Goal: Information Seeking & Learning: Learn about a topic

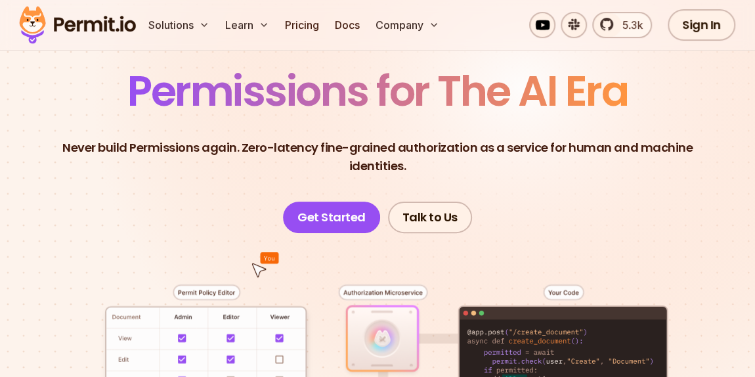
scroll to position [119, 0]
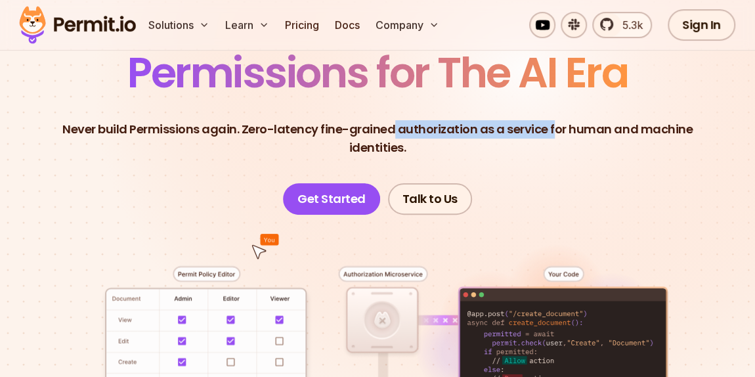
drag, startPoint x: 392, startPoint y: 129, endPoint x: 553, endPoint y: 129, distance: 160.1
click at [552, 129] on p "Never build Permissions again. Zero-latency fine-grained authorization as a ser…" at bounding box center [377, 138] width 671 height 37
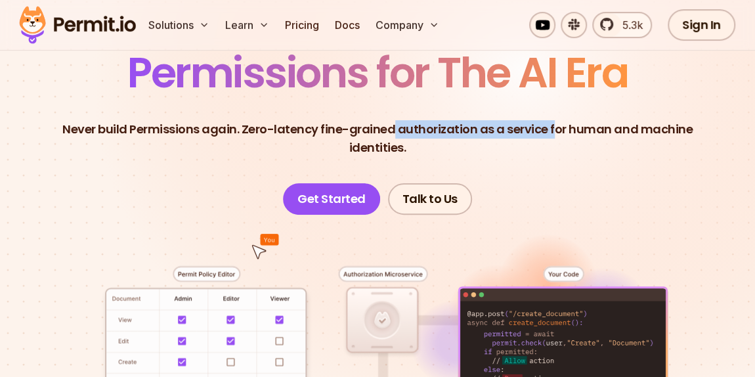
drag, startPoint x: 536, startPoint y: 136, endPoint x: 449, endPoint y: 138, distance: 87.3
click at [536, 137] on p "Never build Permissions again. Zero-latency fine-grained authorization as a ser…" at bounding box center [377, 138] width 671 height 37
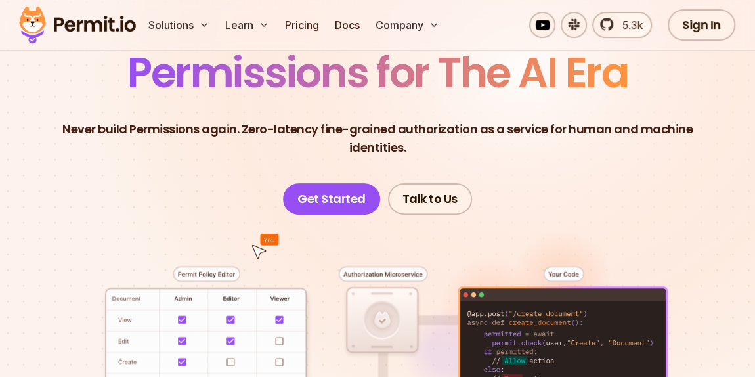
click at [376, 141] on p "Never build Permissions again. Zero-latency fine-grained authorization as a ser…" at bounding box center [377, 138] width 671 height 37
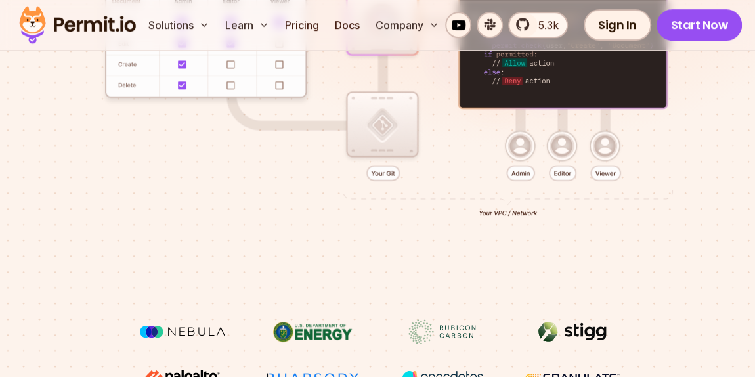
scroll to position [417, 0]
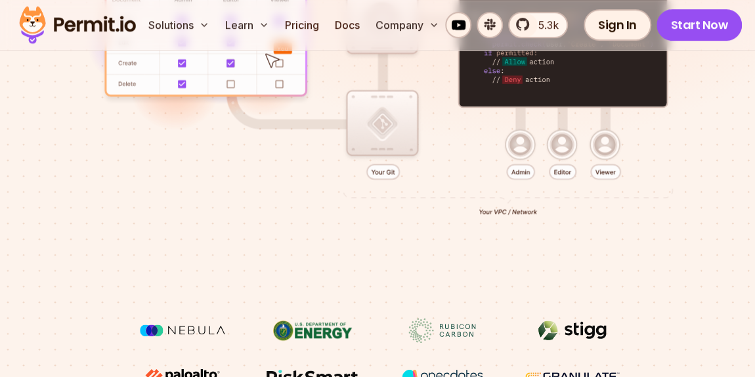
click at [45, 192] on div at bounding box center [378, 117] width 692 height 402
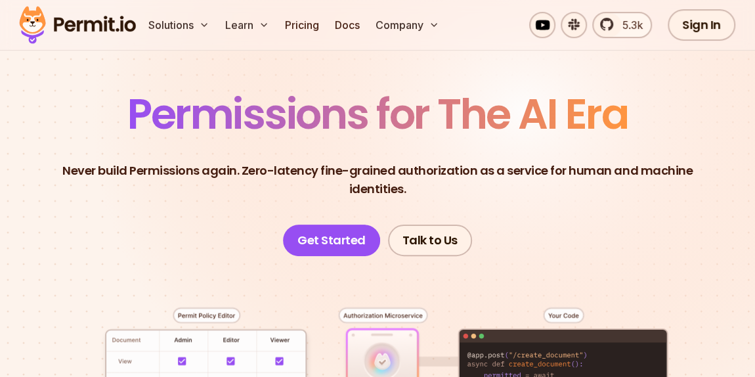
scroll to position [59, 0]
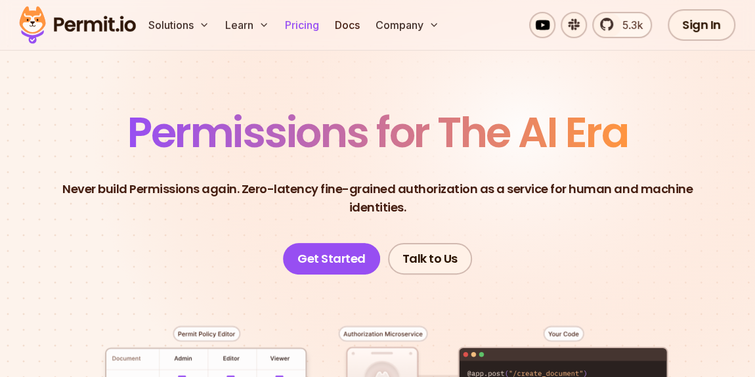
click at [318, 28] on link "Pricing" at bounding box center [302, 25] width 45 height 26
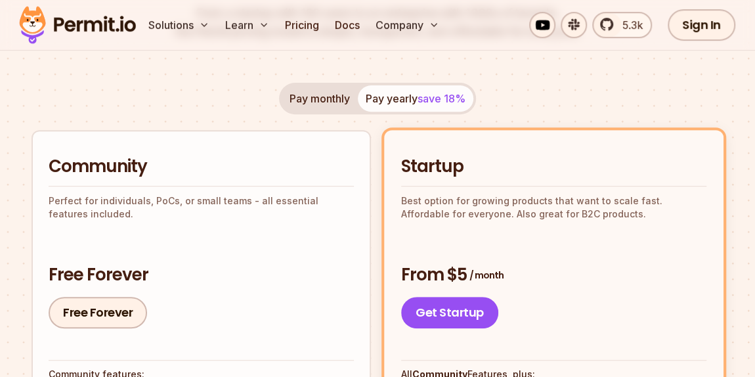
scroll to position [238, 0]
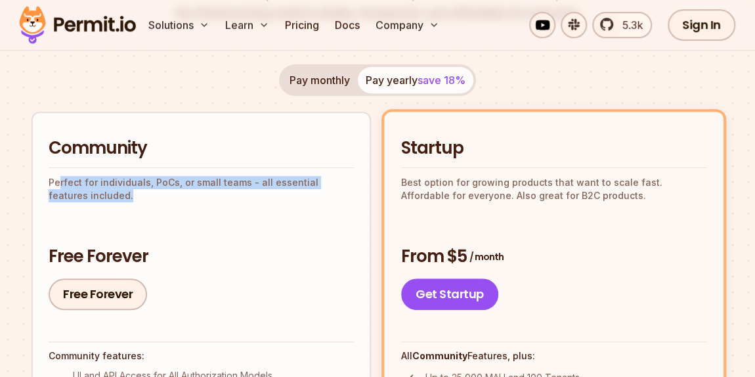
drag, startPoint x: 57, startPoint y: 179, endPoint x: 212, endPoint y: 192, distance: 155.5
click at [211, 192] on p "Perfect for individuals, PoCs, or small teams - all essential features included." at bounding box center [201, 189] width 305 height 26
click at [212, 193] on p "Perfect for individuals, PoCs, or small teams - all essential features included." at bounding box center [201, 189] width 305 height 26
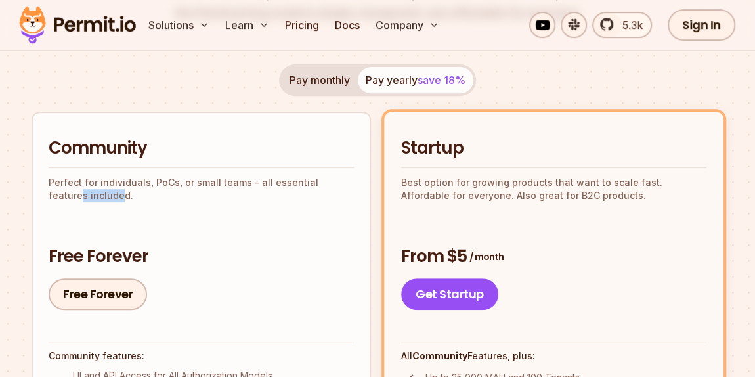
drag, startPoint x: 87, startPoint y: 194, endPoint x: 140, endPoint y: 193, distance: 52.5
click at [121, 191] on p "Perfect for individuals, PoCs, or small teams - all essential features included." at bounding box center [201, 189] width 305 height 26
drag, startPoint x: 143, startPoint y: 194, endPoint x: 177, endPoint y: 203, distance: 35.3
click at [145, 195] on p "Perfect for individuals, PoCs, or small teams - all essential features included." at bounding box center [201, 189] width 305 height 26
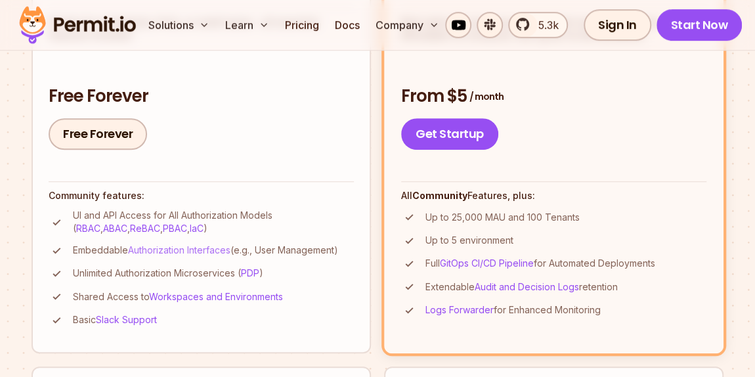
scroll to position [417, 0]
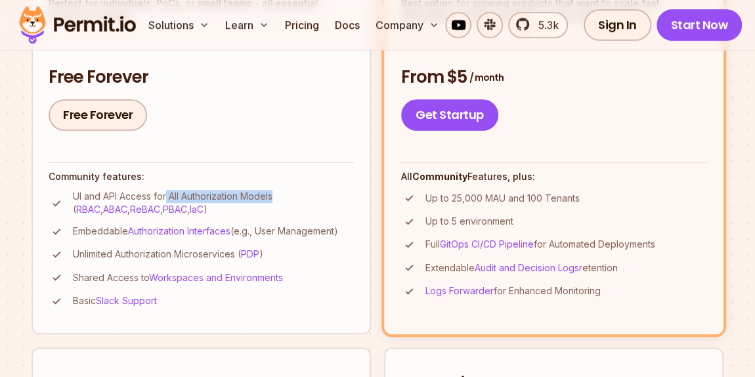
drag, startPoint x: 168, startPoint y: 196, endPoint x: 273, endPoint y: 191, distance: 105.1
click at [273, 191] on p "UI and API Access for All Authorization Models ( RBAC , ABAC , ReBAC , PBAC , I…" at bounding box center [213, 203] width 281 height 26
click at [248, 200] on p "UI and API Access for All Authorization Models ( RBAC , ABAC , ReBAC , PBAC , I…" at bounding box center [213, 203] width 281 height 26
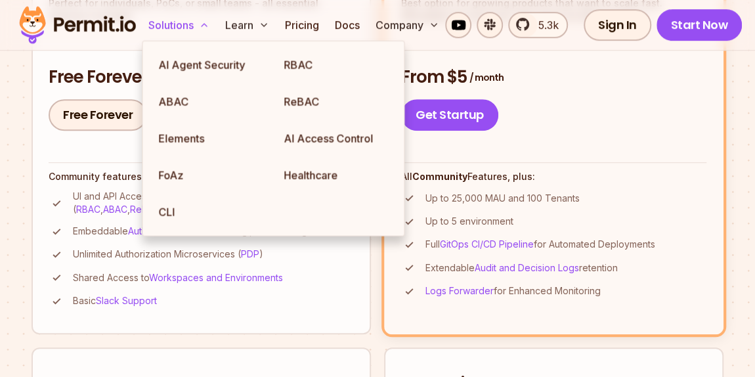
click at [201, 28] on icon at bounding box center [204, 25] width 11 height 11
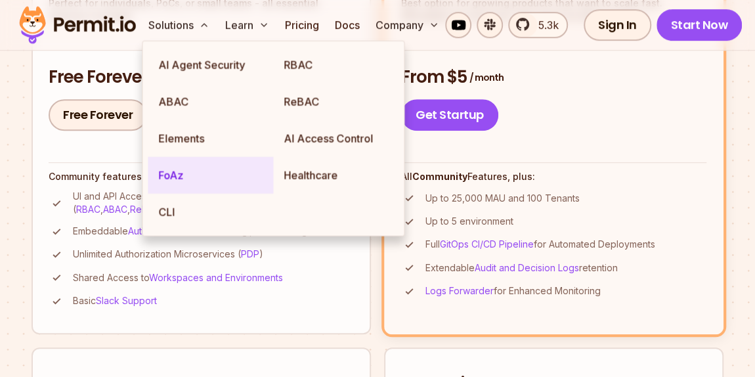
click at [187, 181] on link "FoAz" at bounding box center [210, 175] width 125 height 37
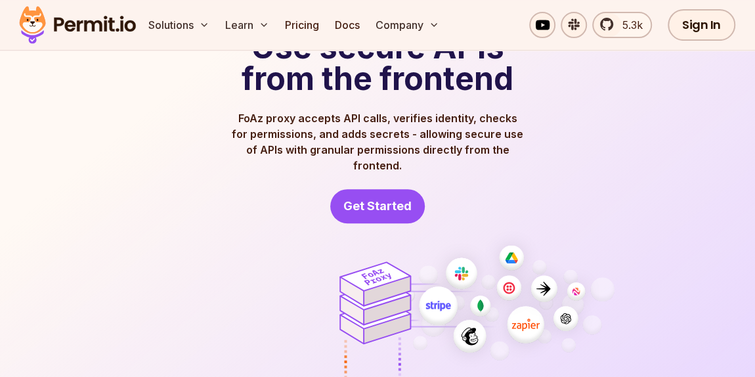
scroll to position [179, 0]
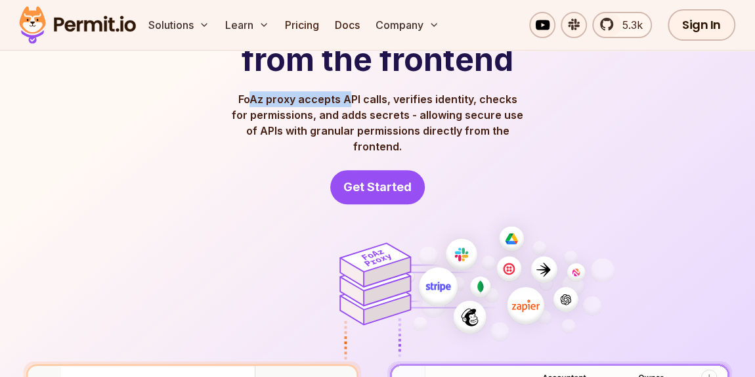
drag, startPoint x: 246, startPoint y: 104, endPoint x: 343, endPoint y: 105, distance: 97.1
click at [343, 104] on p "FoAz proxy accepts API calls, verifies identity, checks for permissions, and ad…" at bounding box center [377, 122] width 294 height 63
click at [343, 110] on p "FoAz proxy accepts API calls, verifies identity, checks for permissions, and ad…" at bounding box center [377, 122] width 294 height 63
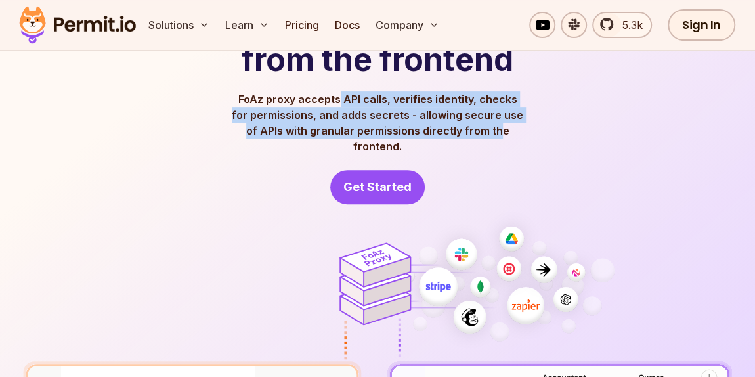
drag, startPoint x: 341, startPoint y: 97, endPoint x: 469, endPoint y: 129, distance: 131.8
click at [469, 129] on p "FoAz proxy accepts API calls, verifies identity, checks for permissions, and ad…" at bounding box center [377, 122] width 294 height 63
click at [392, 123] on p "FoAz proxy accepts API calls, verifies identity, checks for permissions, and ad…" at bounding box center [377, 122] width 294 height 63
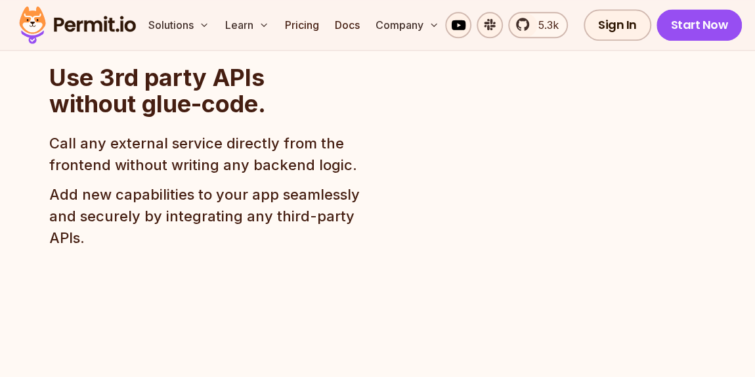
scroll to position [895, 0]
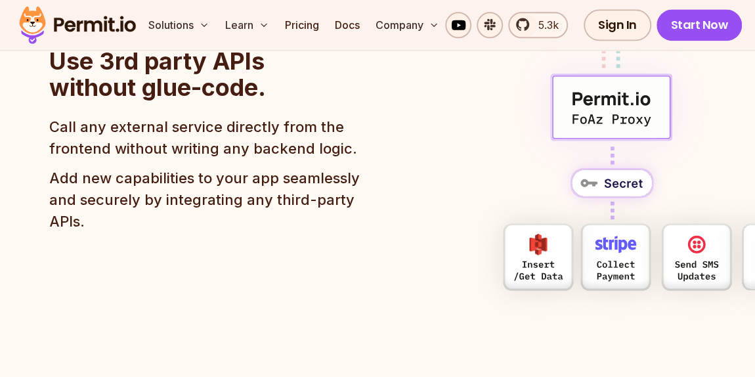
click at [550, 242] on img at bounding box center [698, 140] width 445 height 355
drag, startPoint x: 651, startPoint y: 246, endPoint x: 680, endPoint y: 247, distance: 28.9
click at [651, 247] on img at bounding box center [698, 140] width 445 height 355
click at [730, 245] on img at bounding box center [698, 140] width 445 height 355
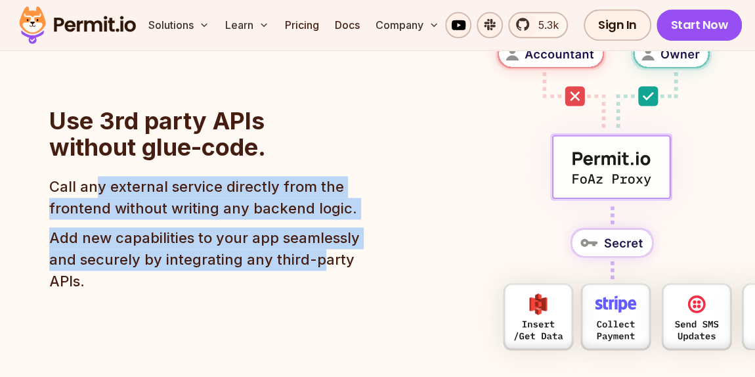
drag, startPoint x: 95, startPoint y: 165, endPoint x: 316, endPoint y: 230, distance: 230.7
click at [314, 232] on div "Call any external service directly from the frontend without writing any backen…" at bounding box center [210, 234] width 322 height 116
click at [316, 236] on p "Add new capabilities to your app seamlessly and securely by integrating any thi…" at bounding box center [210, 259] width 322 height 65
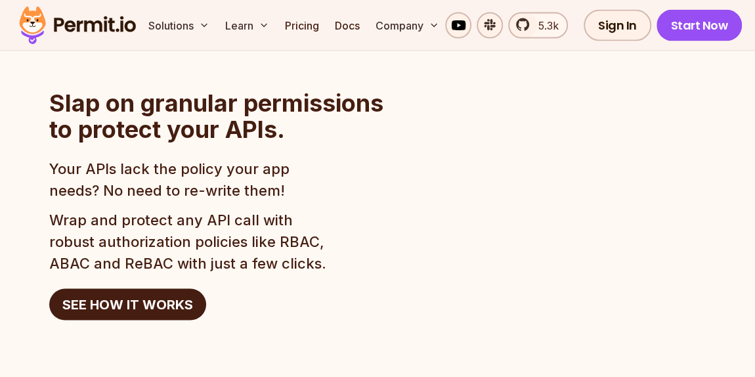
scroll to position [1253, 0]
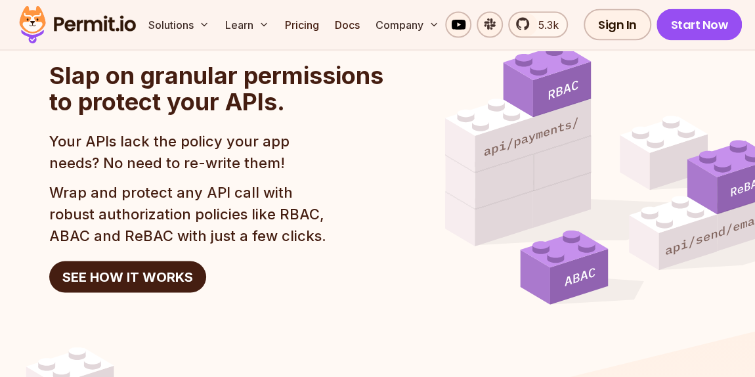
click at [261, 144] on p "Your APIs lack the policy your app needs? No need to re-write them!" at bounding box center [192, 152] width 286 height 43
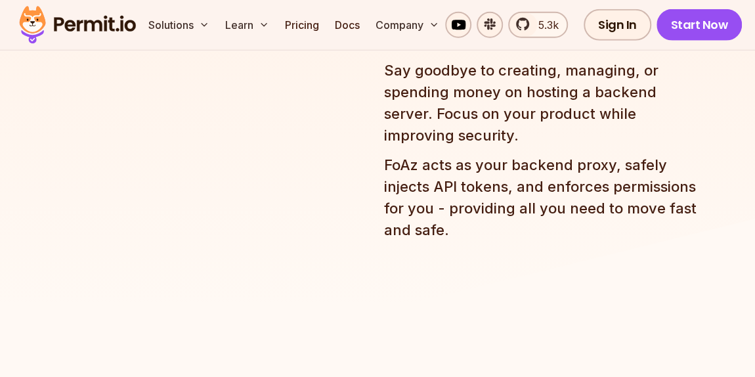
scroll to position [2028, 0]
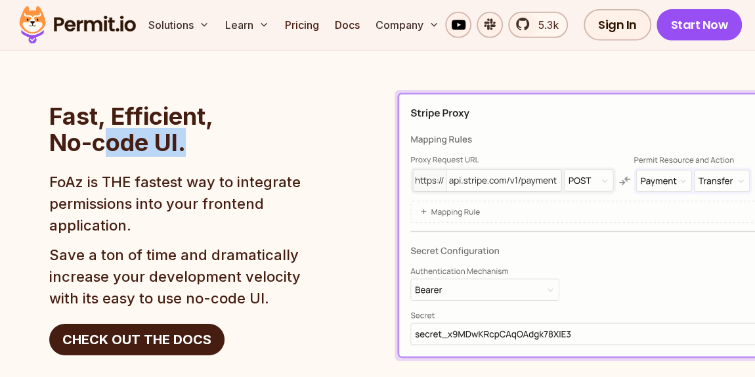
drag, startPoint x: 106, startPoint y: 129, endPoint x: 233, endPoint y: 121, distance: 126.9
click at [231, 121] on h2 "Fast, Efficient, No-code UI." at bounding box center [195, 129] width 293 height 53
click at [253, 123] on h2 "Fast, Efficient, No-code UI." at bounding box center [195, 129] width 293 height 53
click at [263, 127] on h2 "Fast, Efficient, No-code UI." at bounding box center [195, 129] width 293 height 53
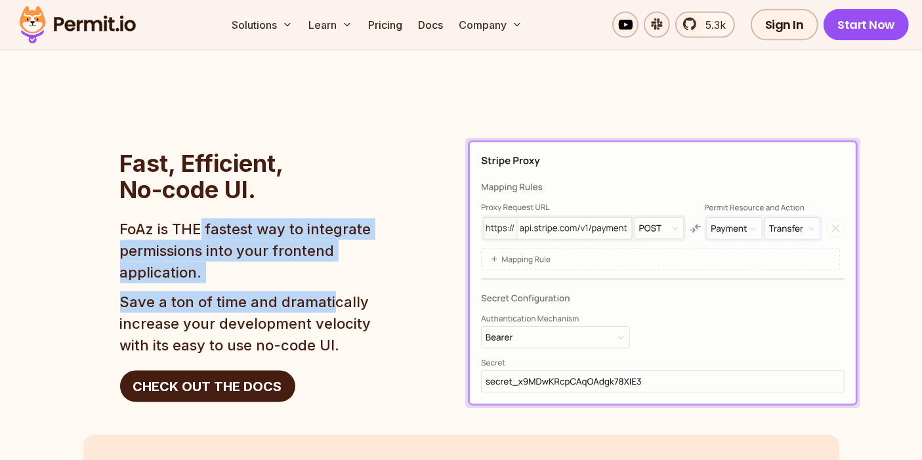
drag, startPoint x: 203, startPoint y: 220, endPoint x: 329, endPoint y: 275, distance: 136.9
click at [329, 275] on div "FoAz is THE fastest way to integrate permissions into your frontend application…" at bounding box center [263, 288] width 286 height 138
drag, startPoint x: 405, startPoint y: 267, endPoint x: 390, endPoint y: 269, distance: 14.6
click at [405, 266] on p "FoAz is THE fastest way to integrate permissions into your frontend application." at bounding box center [263, 251] width 286 height 65
click at [281, 291] on p "Save a ton of time and dramatically increase your development velocity with its…" at bounding box center [246, 323] width 252 height 65
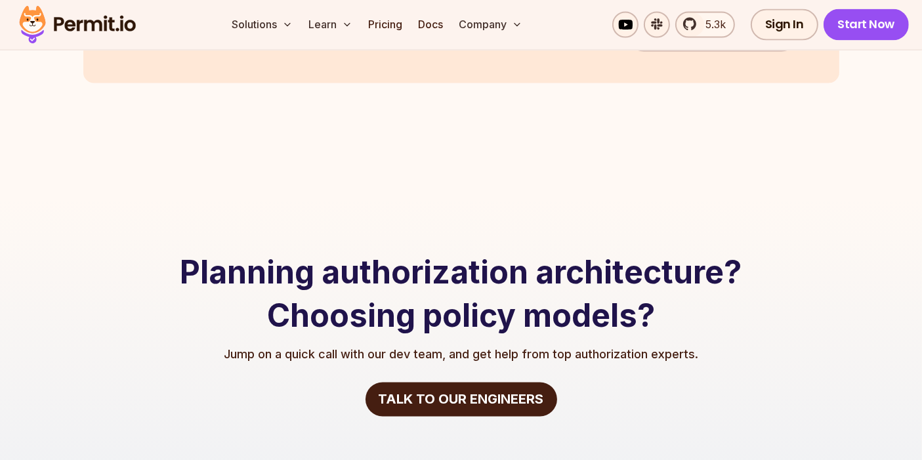
scroll to position [2611, 0]
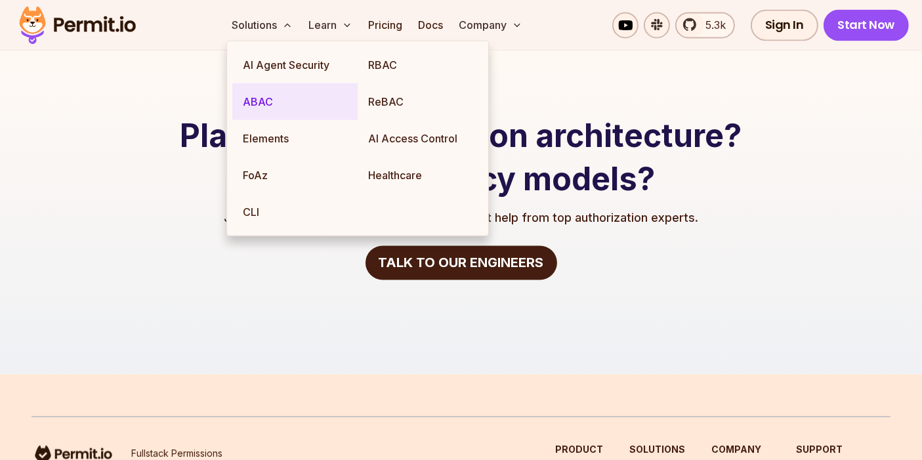
click at [263, 100] on link "ABAC" at bounding box center [294, 101] width 125 height 37
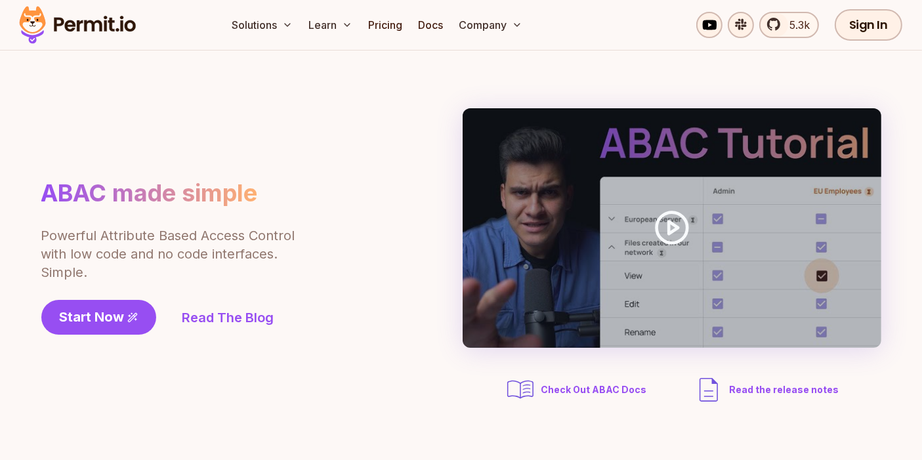
scroll to position [73, 0]
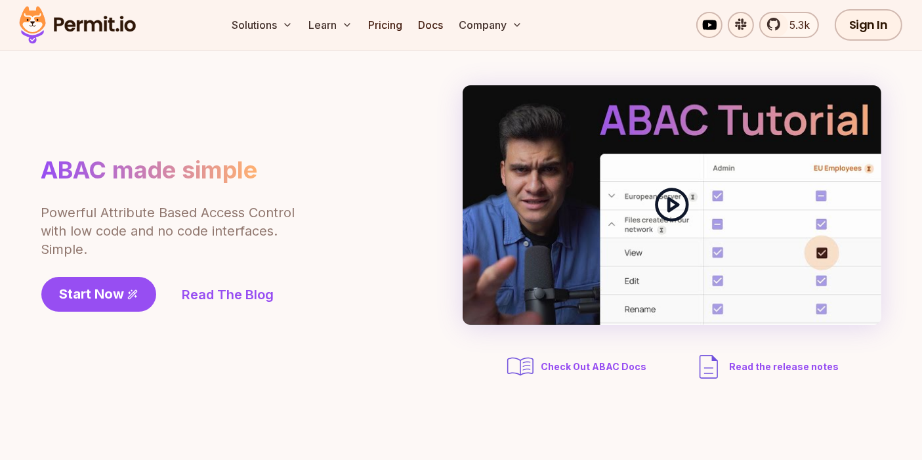
click at [682, 211] on icon at bounding box center [672, 204] width 37 height 37
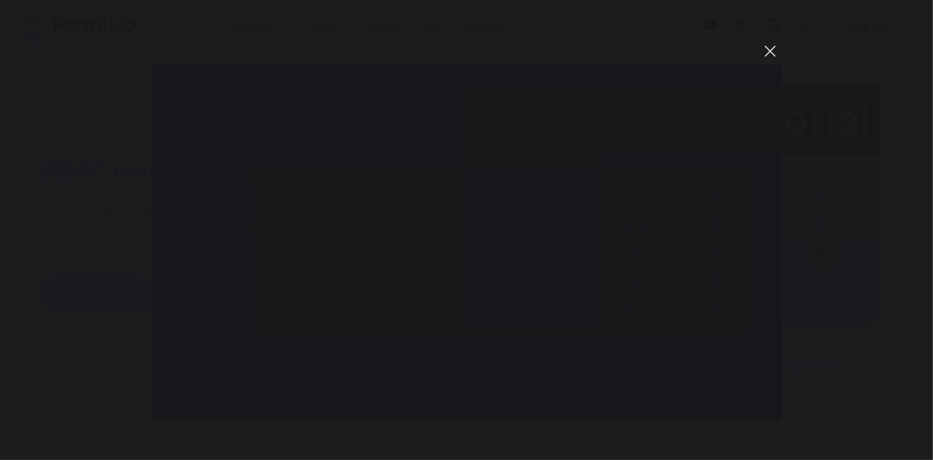
click at [754, 47] on button "You can close this modal content with the ESC key" at bounding box center [770, 51] width 22 height 22
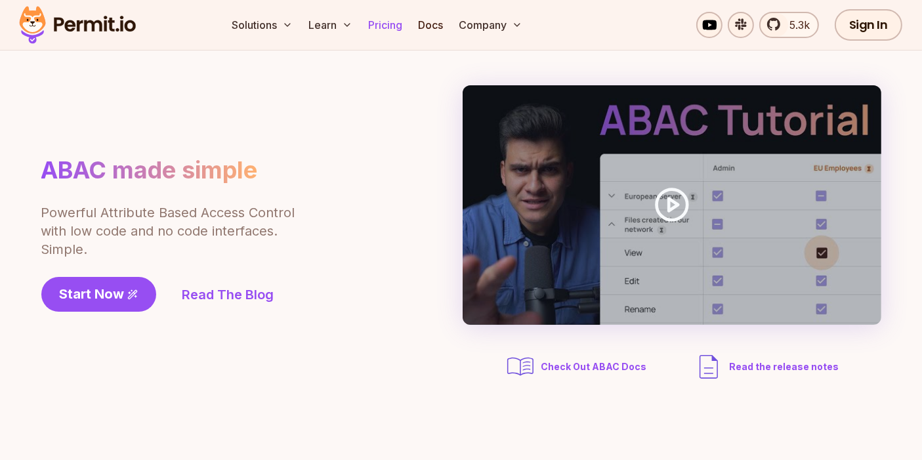
click at [394, 23] on link "Pricing" at bounding box center [385, 25] width 45 height 26
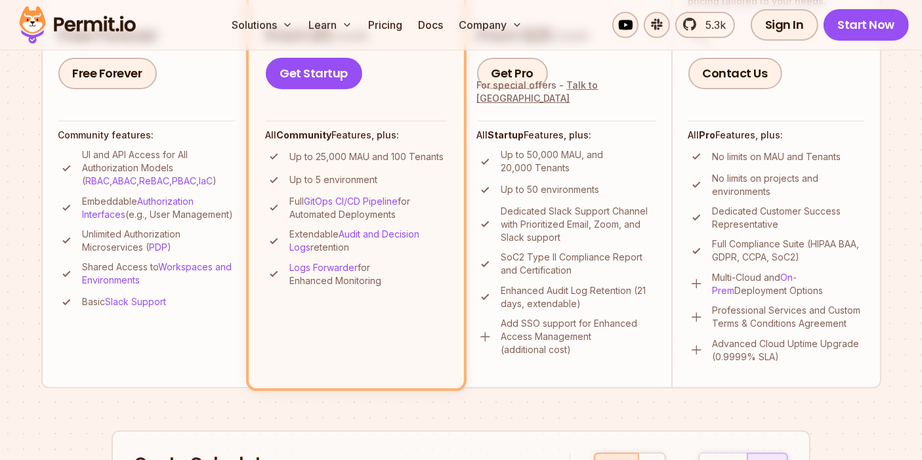
scroll to position [460, 0]
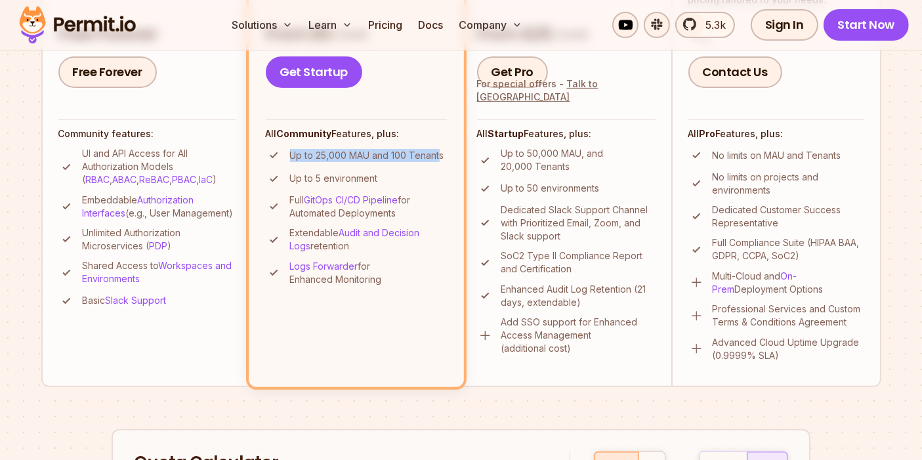
drag, startPoint x: 300, startPoint y: 156, endPoint x: 440, endPoint y: 152, distance: 139.8
click at [440, 152] on p "Up to 25,000 MAU and 100 Tenants" at bounding box center [367, 155] width 154 height 13
click at [429, 168] on ul "Up to 25,000 MAU and 100 Tenants Up to 5 environment Full GitOps CI/CD Pipeline…" at bounding box center [356, 216] width 181 height 139
drag, startPoint x: 318, startPoint y: 154, endPoint x: 366, endPoint y: 148, distance: 48.9
click at [366, 149] on p "Up to 25,000 MAU and 100 Tenants" at bounding box center [367, 155] width 154 height 13
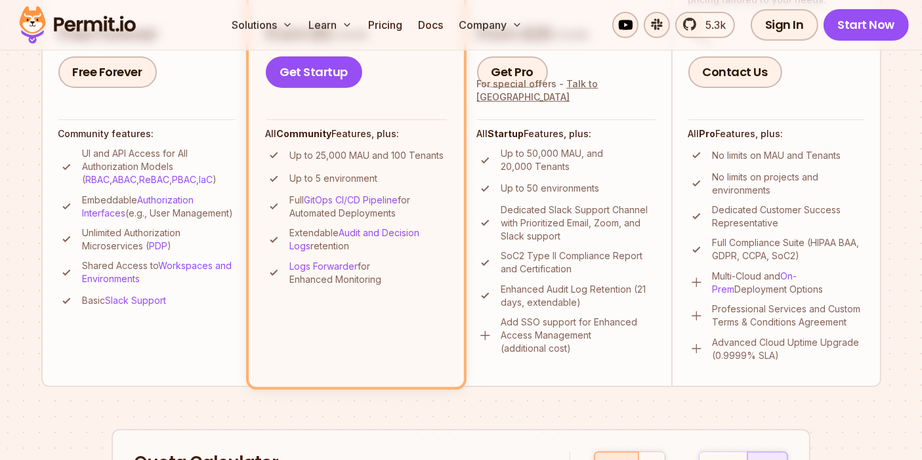
click at [373, 159] on p "Up to 25,000 MAU and 100 Tenants" at bounding box center [367, 155] width 154 height 13
drag, startPoint x: 300, startPoint y: 177, endPoint x: 419, endPoint y: 175, distance: 118.8
click at [419, 175] on li "Up to 5 environment" at bounding box center [356, 179] width 181 height 16
click at [427, 175] on li "Up to 5 environment" at bounding box center [356, 179] width 181 height 16
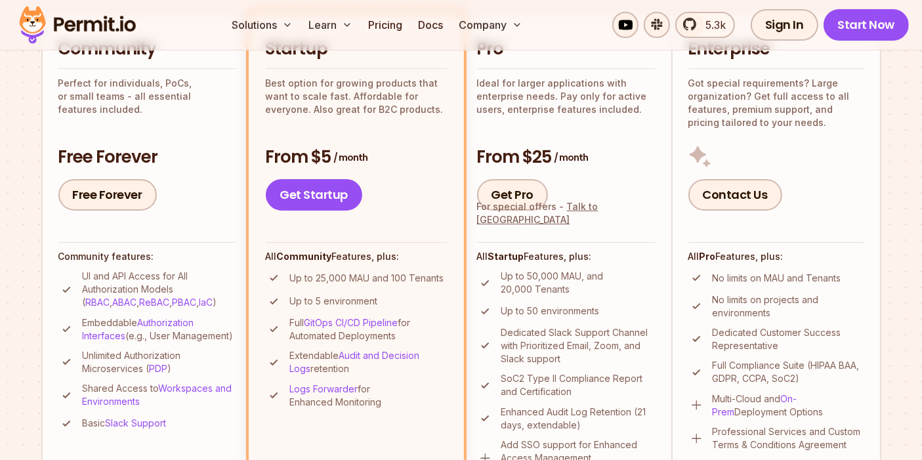
scroll to position [314, 0]
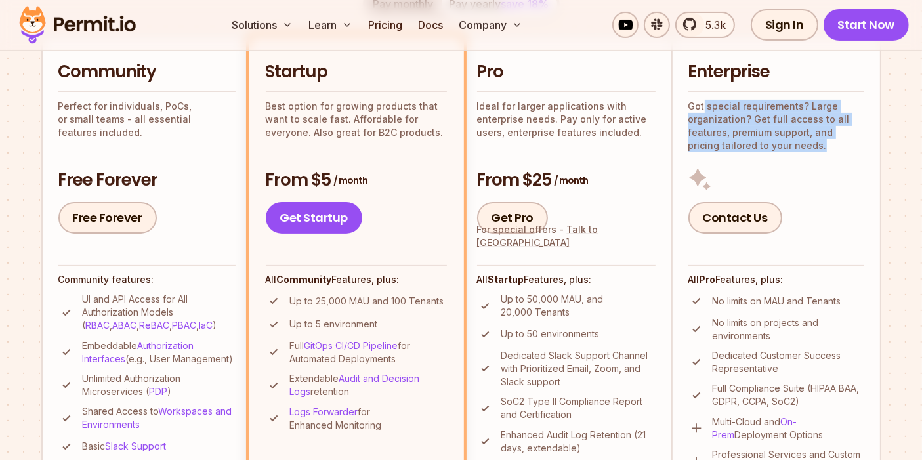
drag, startPoint x: 703, startPoint y: 100, endPoint x: 845, endPoint y: 146, distance: 149.0
click at [754, 146] on p "Got special requirements? Large organization? Get full access to all features, …" at bounding box center [776, 126] width 176 height 53
click at [754, 145] on section "Permit Pricing From Free to Predictable Scaling From a startup with 100 users t…" at bounding box center [461, 430] width 922 height 1420
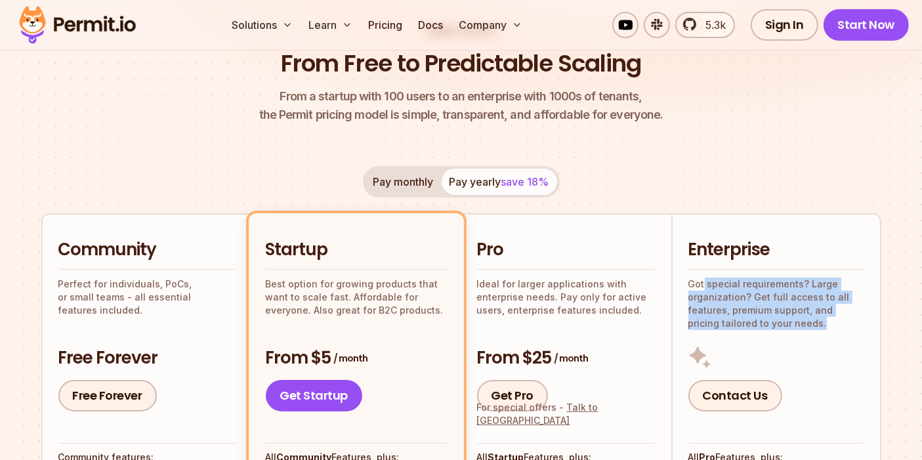
scroll to position [0, 0]
